Goal: Task Accomplishment & Management: Complete application form

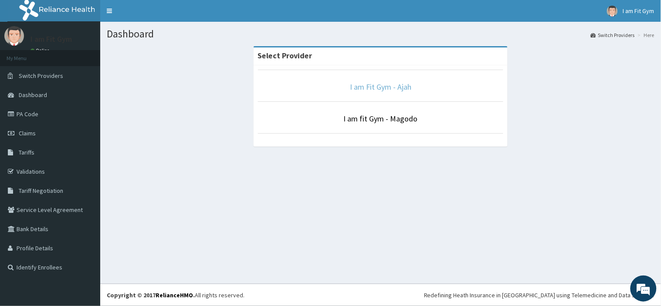
click at [362, 83] on link "I am Fit Gym - Ajah" at bounding box center [380, 87] width 61 height 10
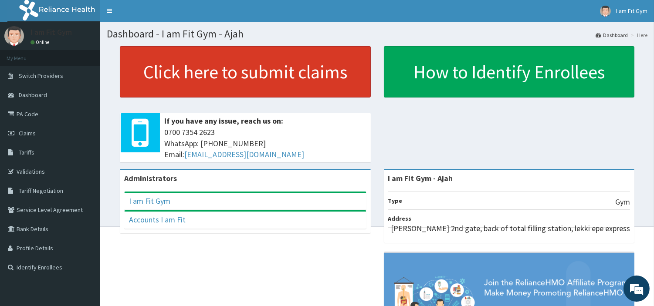
click at [224, 68] on link "Click here to submit claims" at bounding box center [245, 71] width 251 height 51
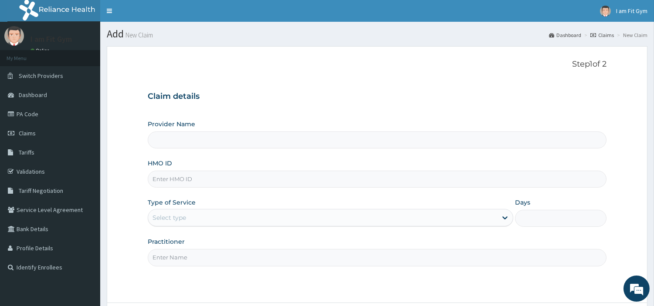
click at [186, 258] on input "Practitioner" at bounding box center [377, 257] width 459 height 17
type input "r"
type input "I am Fit Gym - Ajah"
type input "1"
type input "razzie"
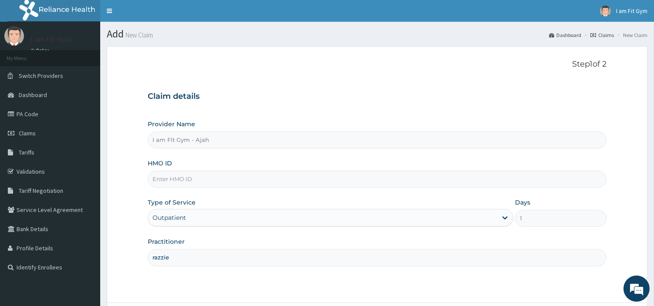
click at [188, 184] on input "HMO ID" at bounding box center [377, 179] width 459 height 17
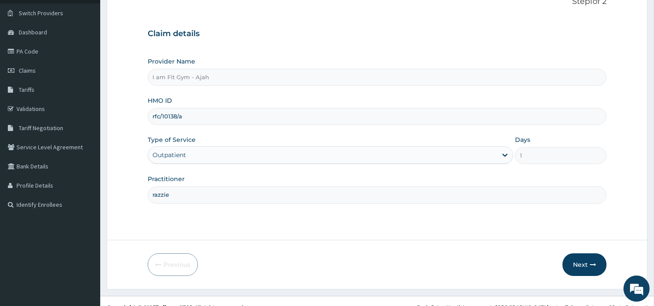
type input "rfc/10138/a"
click at [650, 238] on section "Step 1 of 2 Claim details Provider Name I am Fit Gym - Ajah HMO ID rfc/10138/a …" at bounding box center [377, 136] width 554 height 319
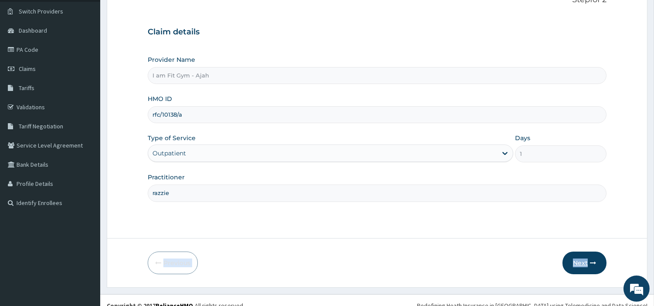
click at [585, 258] on button "Next" at bounding box center [584, 263] width 44 height 23
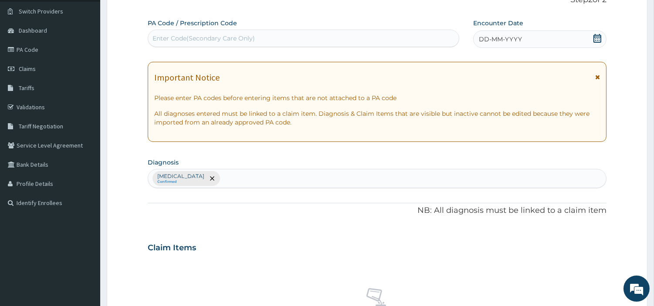
click at [595, 33] on div "DD-MM-YYYY" at bounding box center [539, 38] width 133 height 17
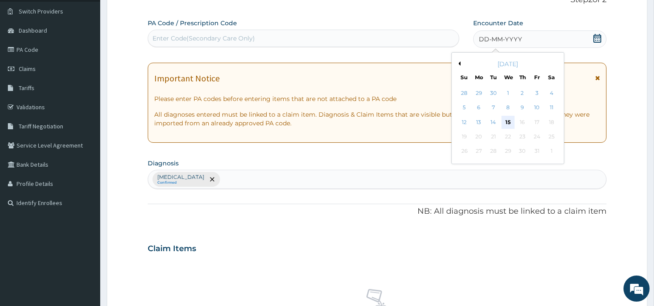
click at [504, 119] on div "15" at bounding box center [507, 122] width 13 height 13
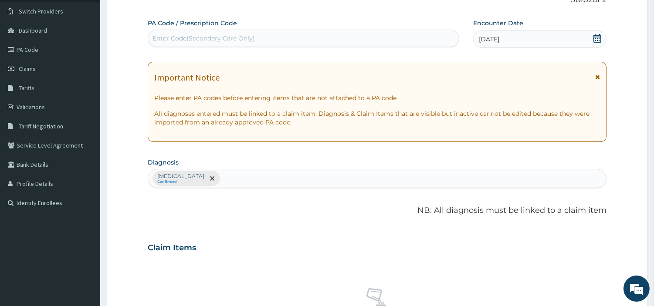
click at [443, 44] on div "Enter Code(Secondary Care Only)" at bounding box center [303, 38] width 311 height 14
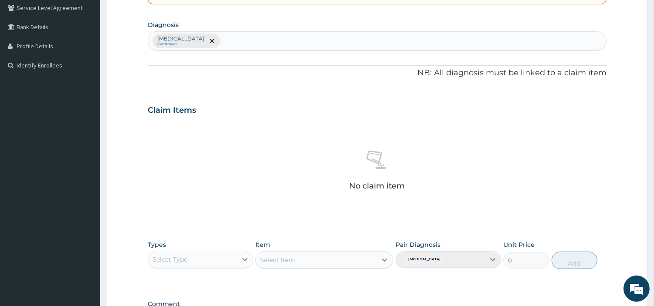
scroll to position [255, 0]
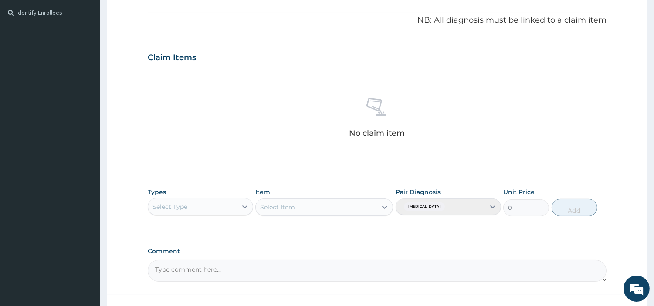
type input "PA/57A881"
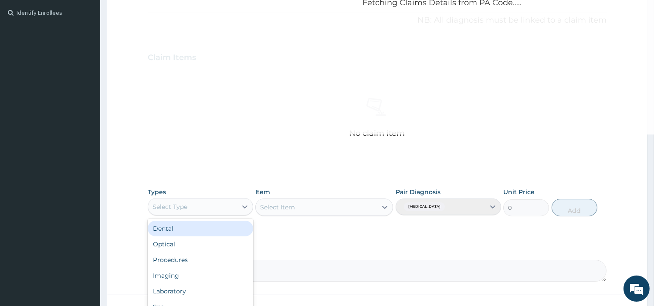
click at [232, 202] on div "Select Type" at bounding box center [192, 207] width 89 height 14
type input "gym"
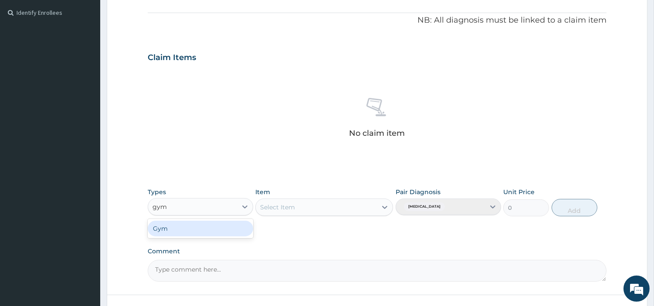
click at [220, 233] on div "Gym" at bounding box center [200, 229] width 105 height 16
click at [290, 203] on div "Select Item" at bounding box center [277, 207] width 35 height 9
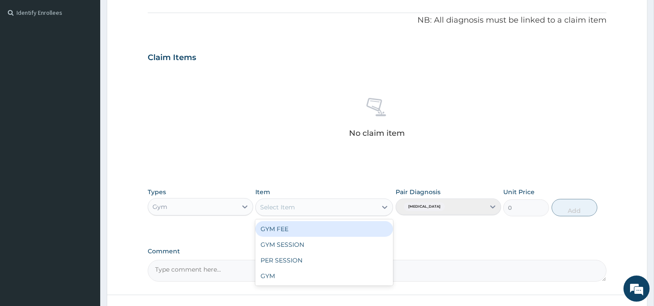
click at [275, 223] on div "GYM FEE" at bounding box center [324, 229] width 138 height 16
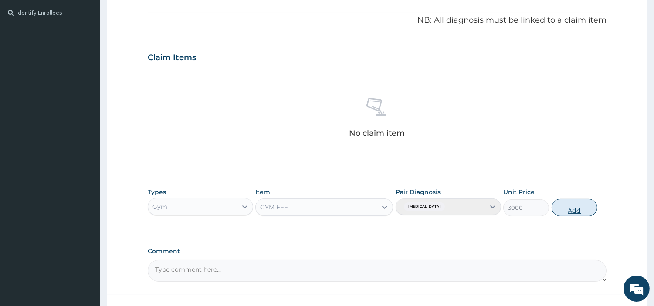
click at [568, 205] on button "Add" at bounding box center [575, 207] width 46 height 17
type input "0"
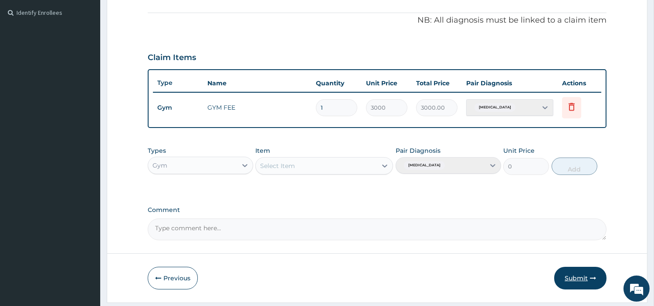
click at [571, 274] on button "Submit" at bounding box center [580, 278] width 52 height 23
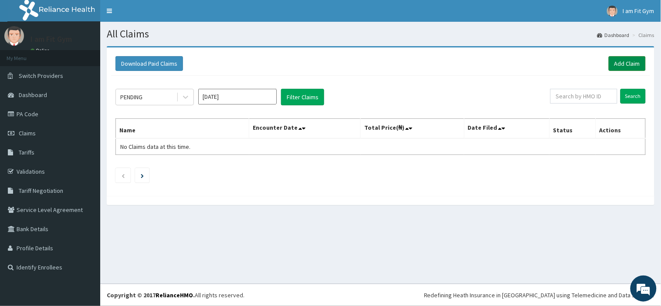
click at [616, 63] on link "Add Claim" at bounding box center [627, 63] width 37 height 15
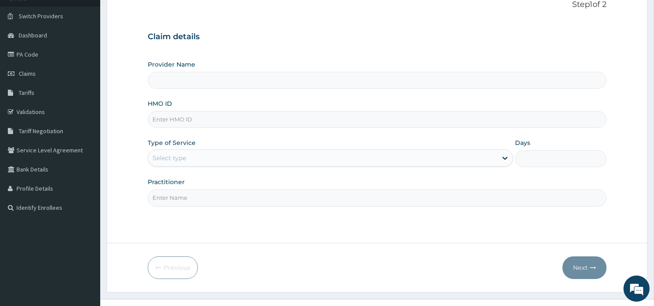
scroll to position [60, 0]
type input "I am Fit Gym - Ajah"
type input "1"
click at [369, 201] on input "Practitioner" at bounding box center [377, 197] width 459 height 17
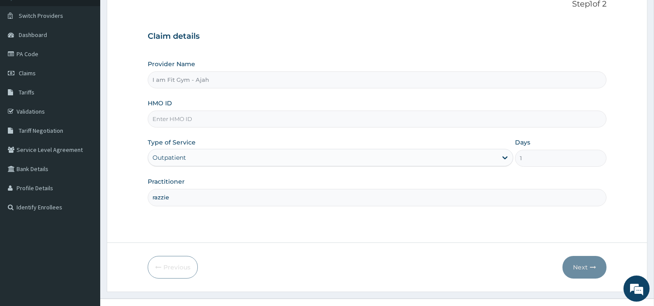
type input "razzie"
click at [294, 114] on input "HMO ID" at bounding box center [377, 119] width 459 height 17
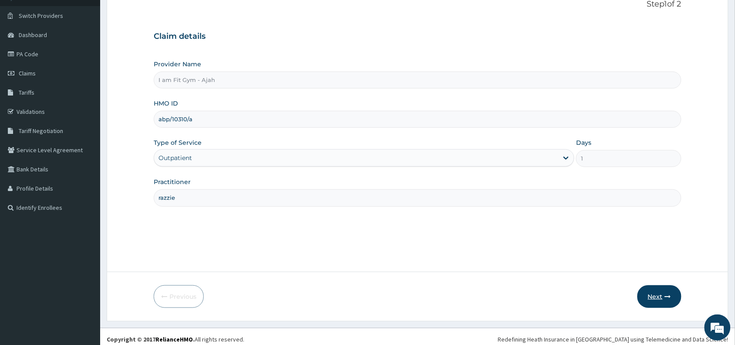
type input "abp/10310/a"
click at [653, 297] on button "Next" at bounding box center [660, 296] width 44 height 23
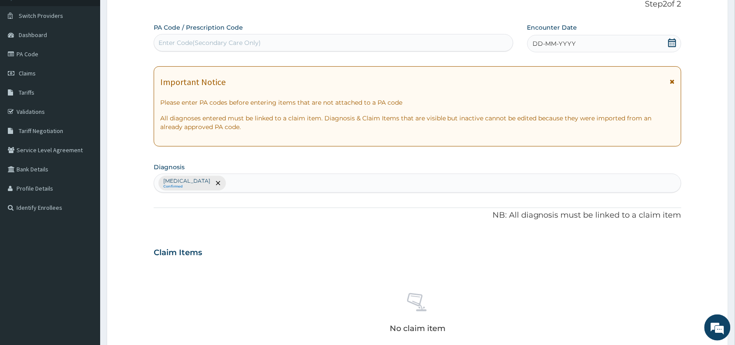
click at [653, 48] on span at bounding box center [672, 43] width 9 height 11
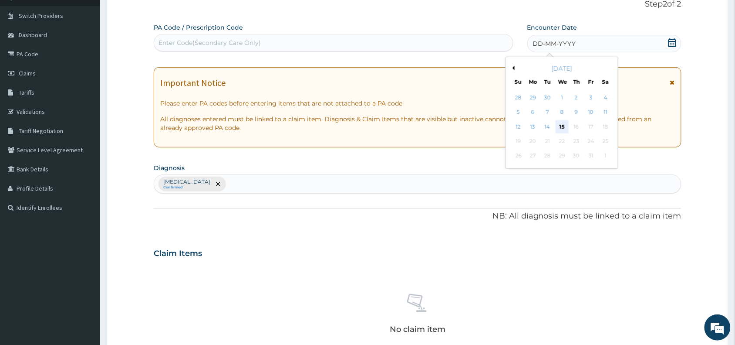
click at [562, 127] on div "15" at bounding box center [562, 126] width 13 height 13
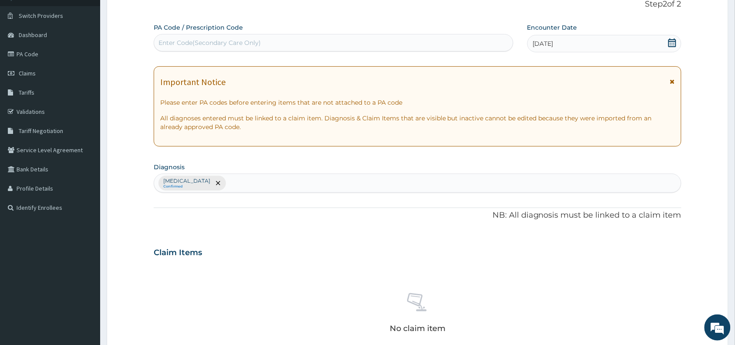
click at [430, 41] on div "Enter Code(Secondary Care Only)" at bounding box center [333, 43] width 359 height 14
type input "PA/7B783F"
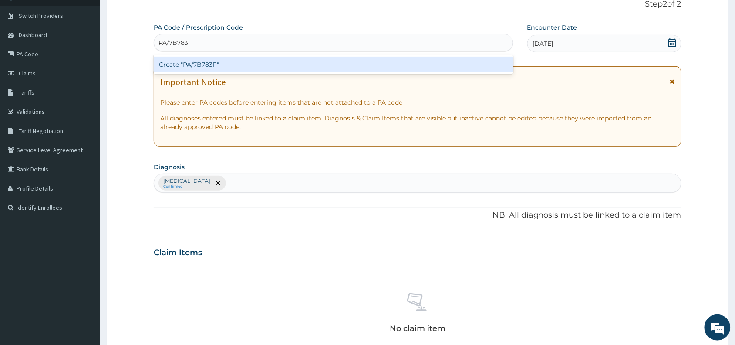
click at [430, 63] on div "Create "PA/7B783F"" at bounding box center [334, 65] width 360 height 16
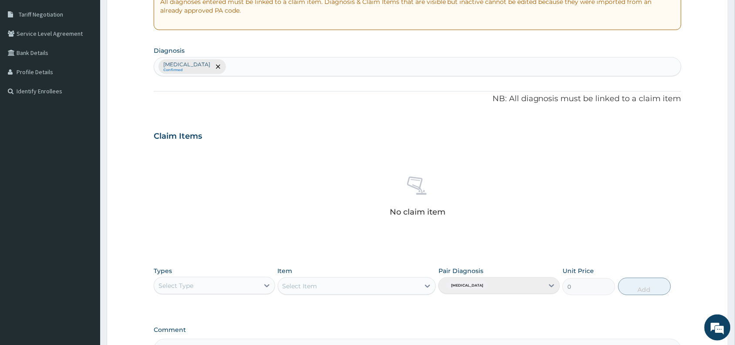
scroll to position [190, 0]
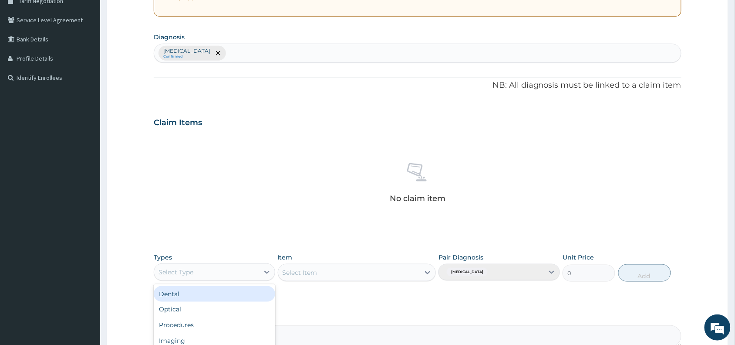
click at [184, 276] on div "Select Type" at bounding box center [176, 271] width 35 height 9
type input "gym"
click at [180, 299] on div "Gym" at bounding box center [215, 294] width 122 height 16
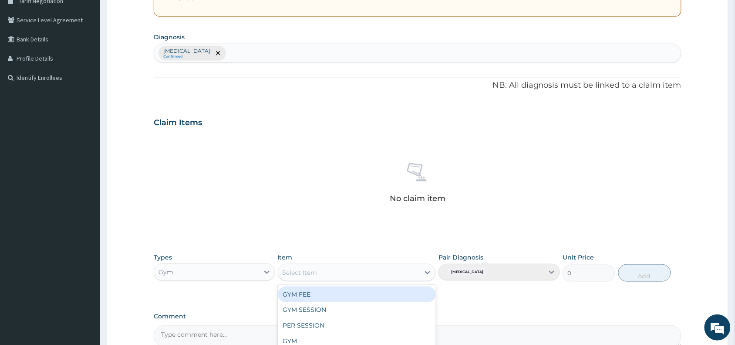
click at [369, 272] on div "Select Item" at bounding box center [349, 272] width 142 height 14
click at [363, 295] on div "GYM FEE" at bounding box center [357, 294] width 159 height 16
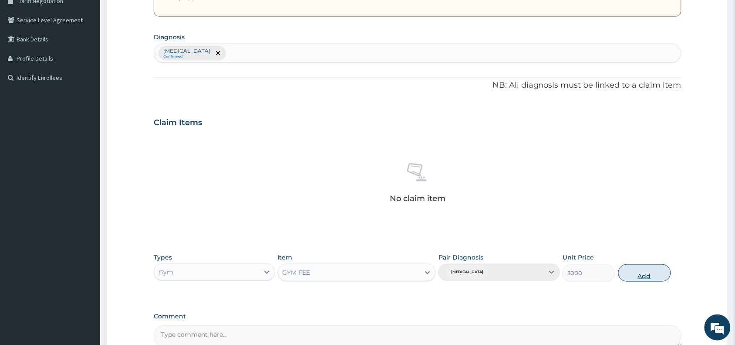
click at [639, 272] on button "Add" at bounding box center [645, 272] width 53 height 17
type input "0"
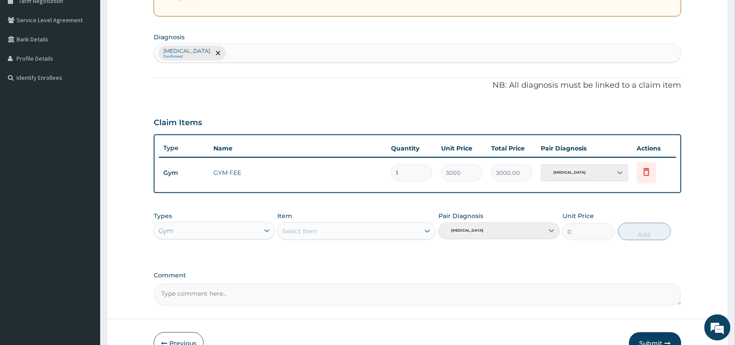
click at [639, 306] on button "Submit" at bounding box center [655, 343] width 52 height 23
